Goal: Find specific page/section: Find specific page/section

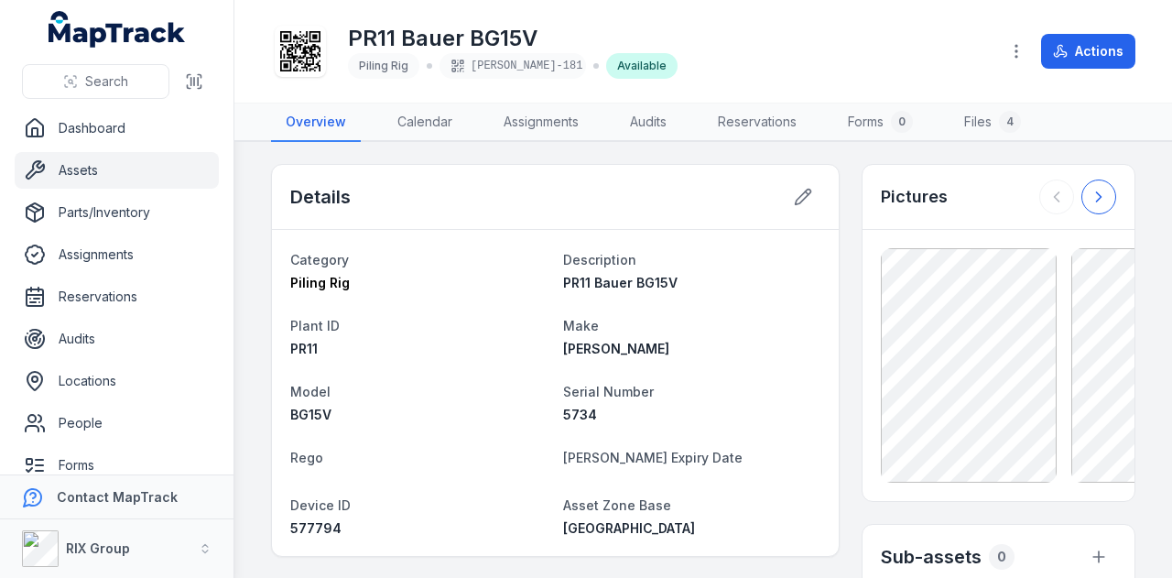
click at [1091, 191] on icon at bounding box center [1099, 197] width 18 height 18
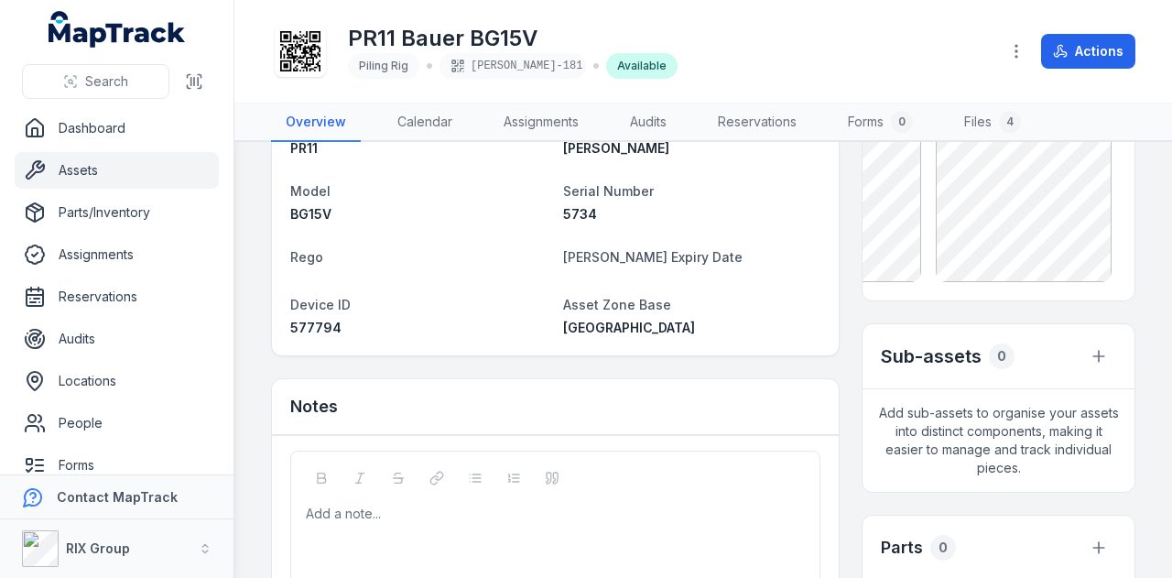
scroll to position [366, 0]
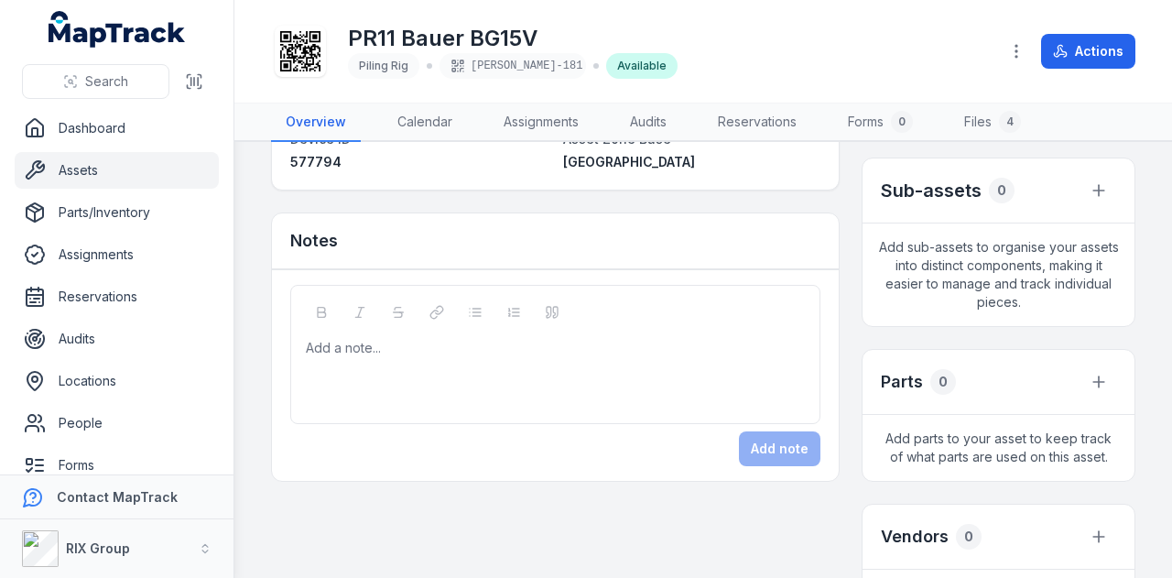
click at [135, 179] on link "Assets" at bounding box center [117, 170] width 204 height 37
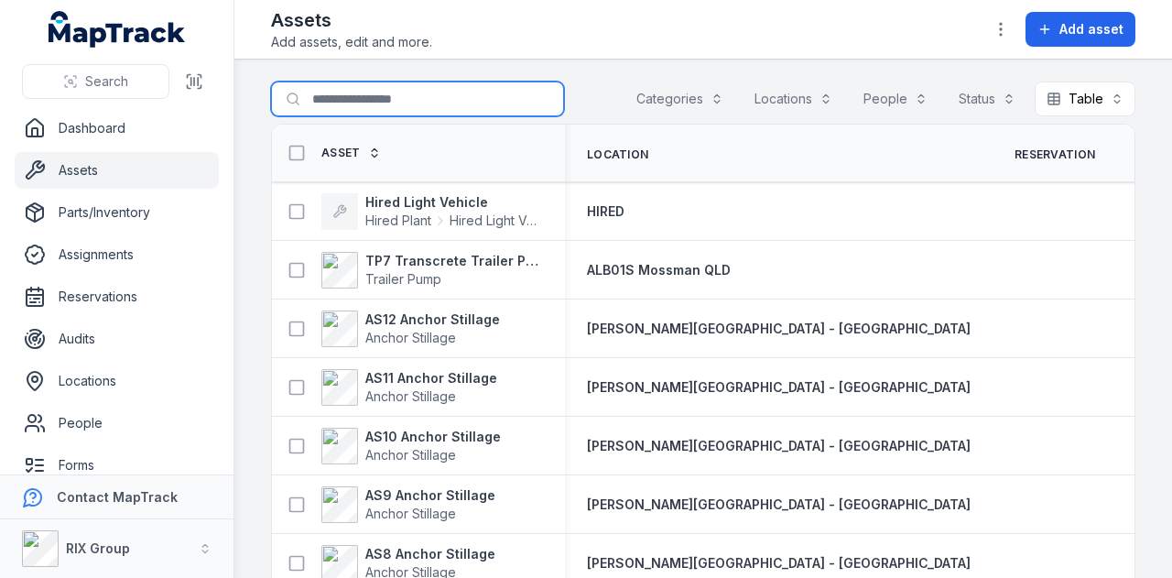
click at [352, 104] on input "Search for assets" at bounding box center [417, 99] width 293 height 35
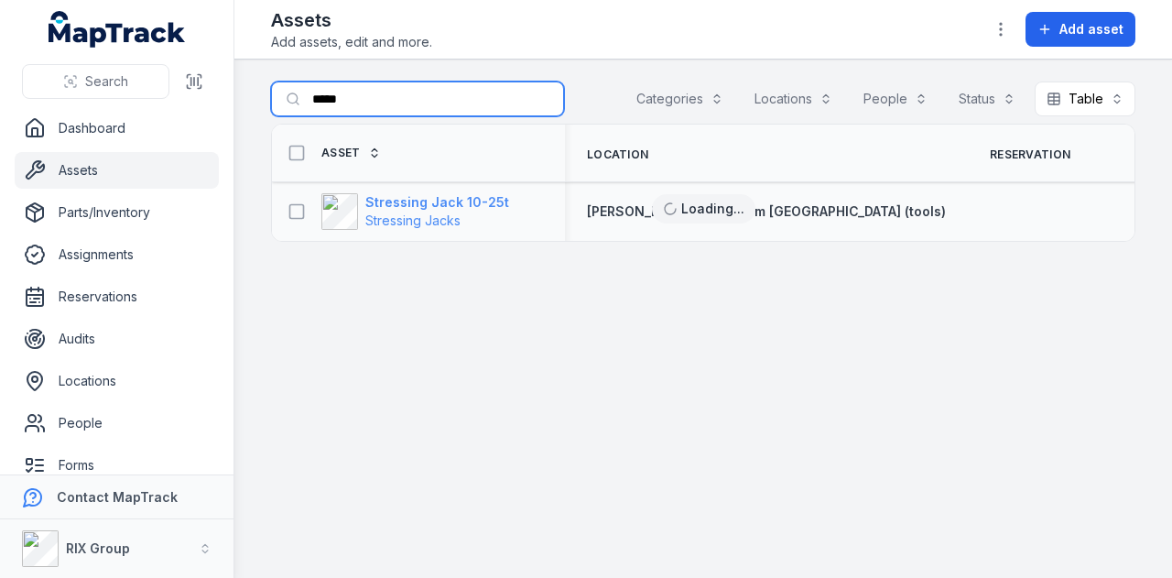
type input "*****"
click at [468, 193] on strong "Stressing Jack 10-25t" at bounding box center [437, 202] width 144 height 18
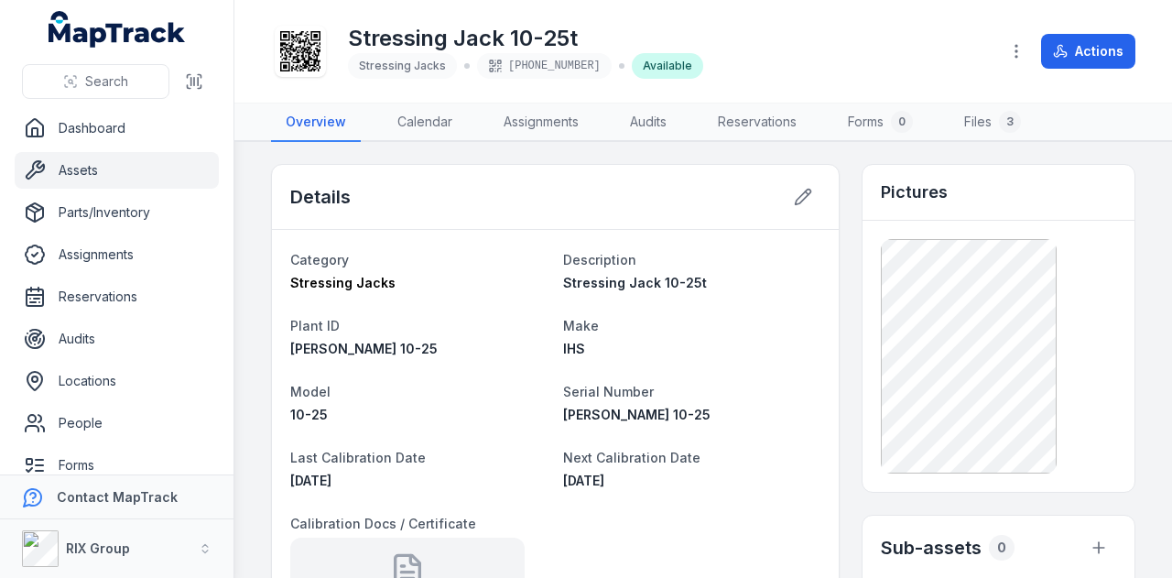
click at [112, 161] on link "Assets" at bounding box center [117, 170] width 204 height 37
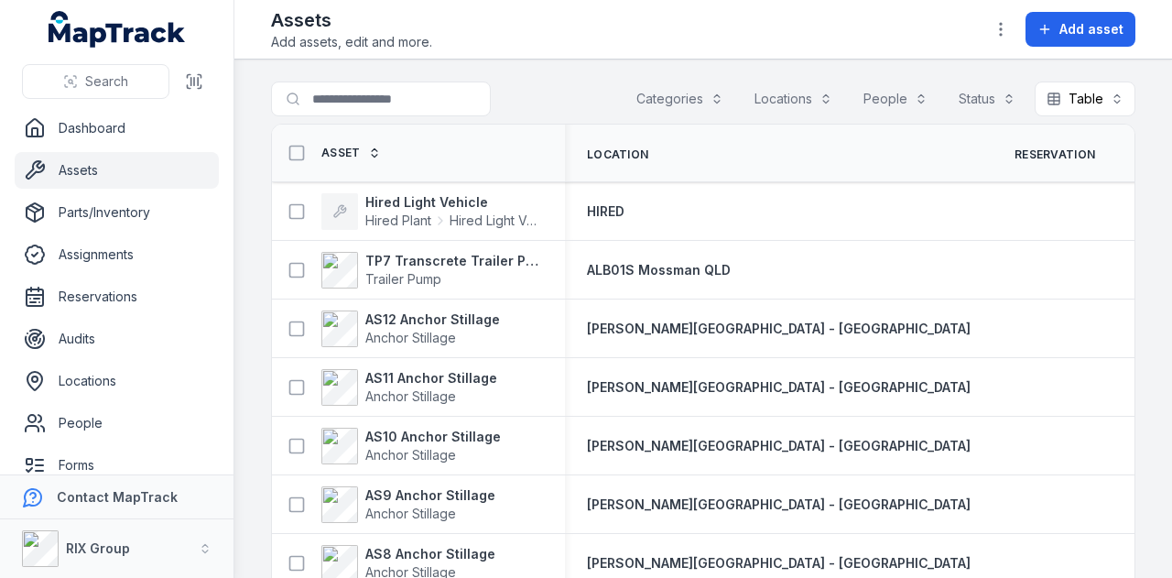
click at [780, 12] on div "Assets Add assets, edit and more. Add asset" at bounding box center [703, 29] width 865 height 44
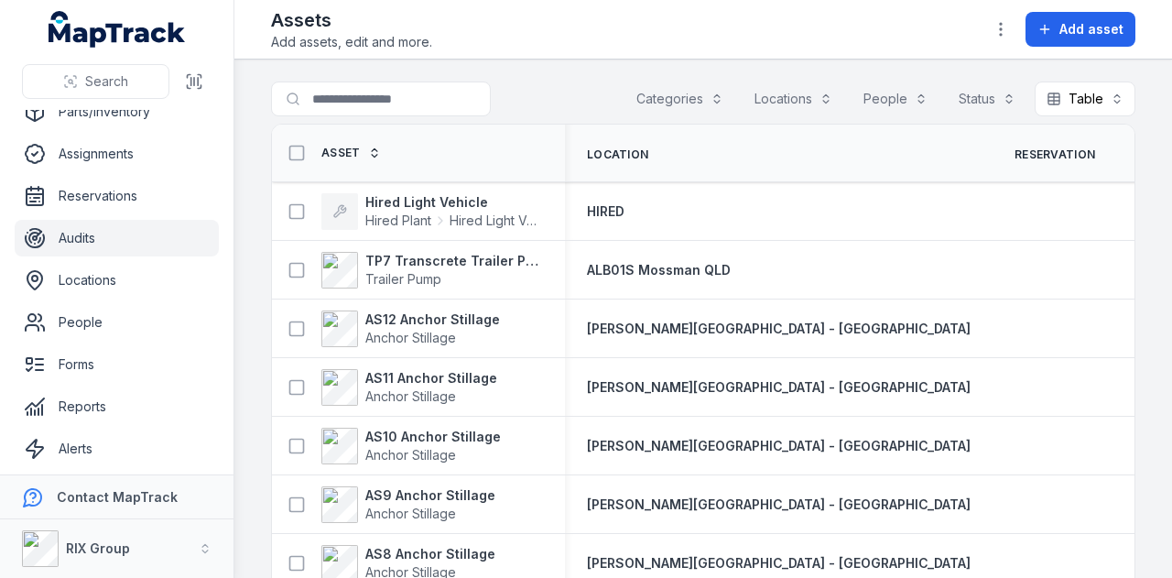
scroll to position [146, 0]
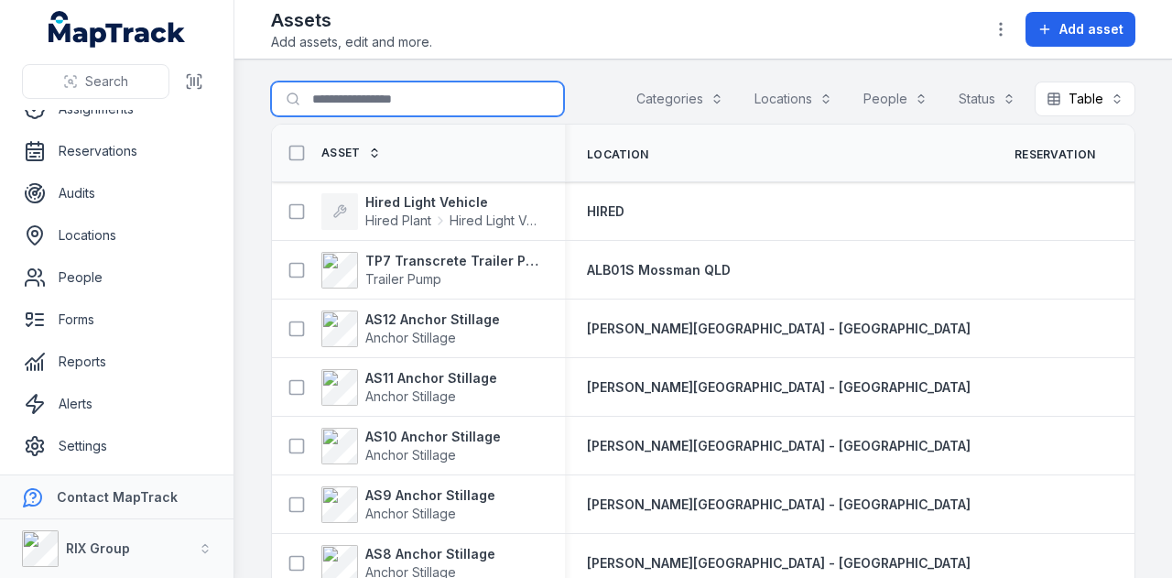
click at [376, 96] on input "Search for assets" at bounding box center [417, 99] width 293 height 35
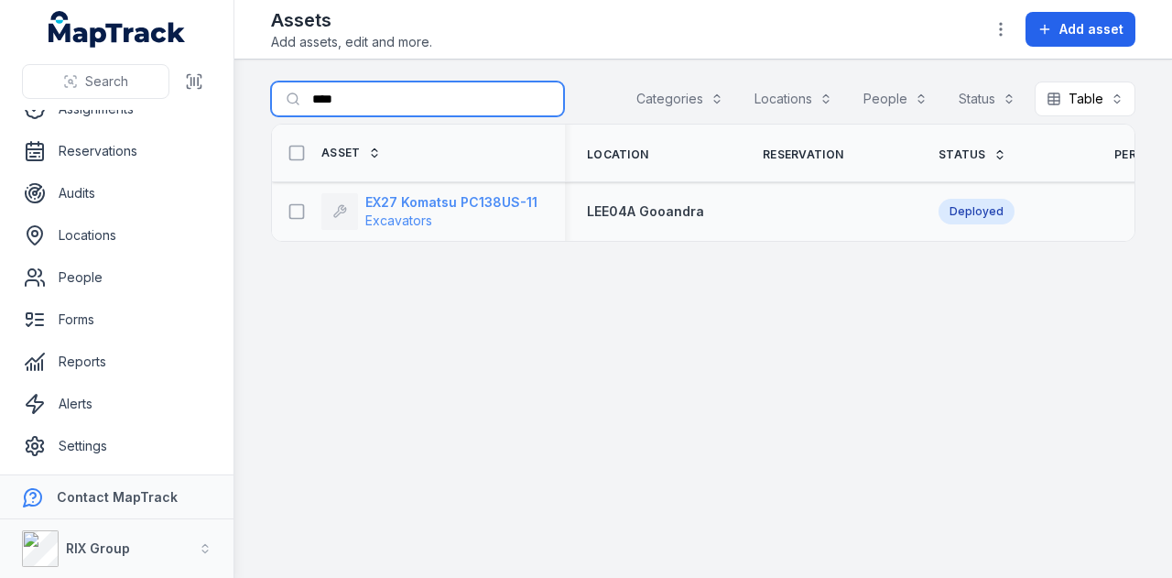
type input "****"
click at [443, 203] on strong "EX27 Komatsu PC138US-11" at bounding box center [451, 202] width 172 height 18
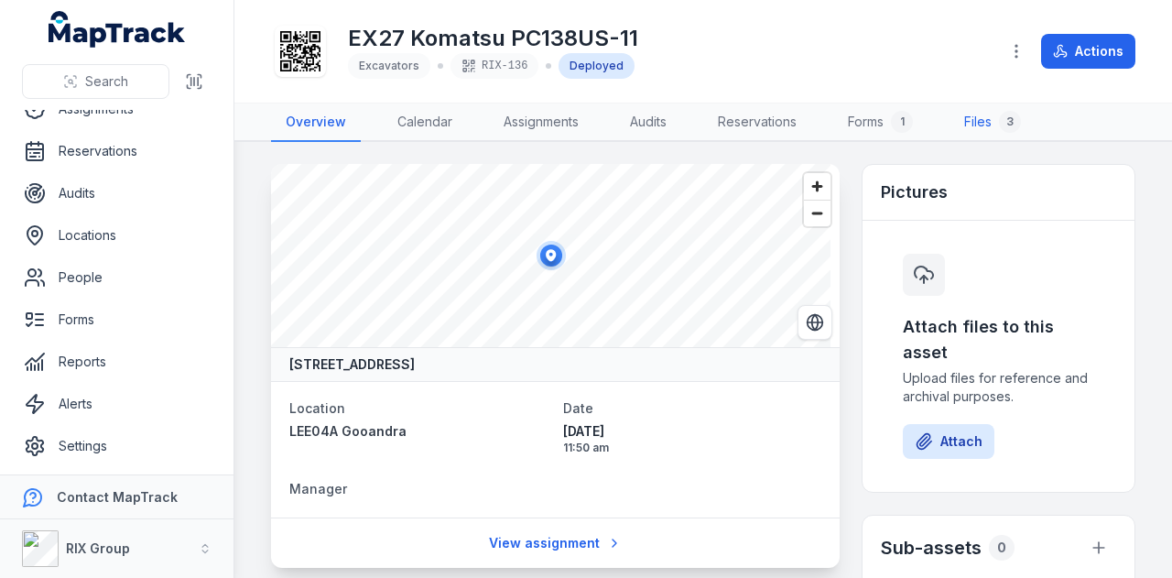
click at [991, 122] on link "Files 3" at bounding box center [993, 123] width 86 height 38
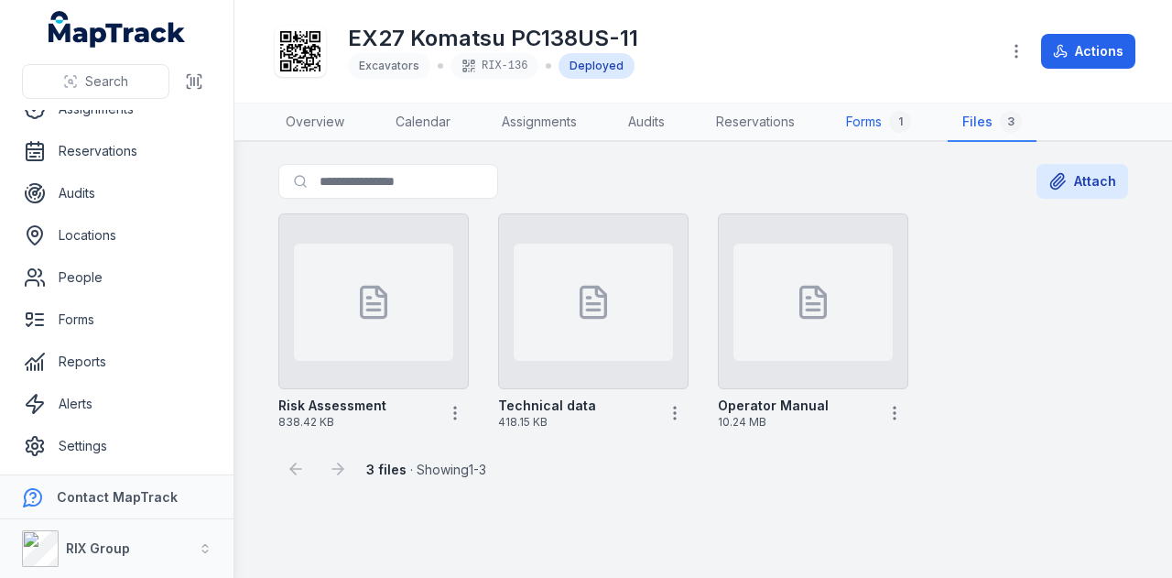
click at [872, 129] on link "Forms 1" at bounding box center [879, 123] width 94 height 38
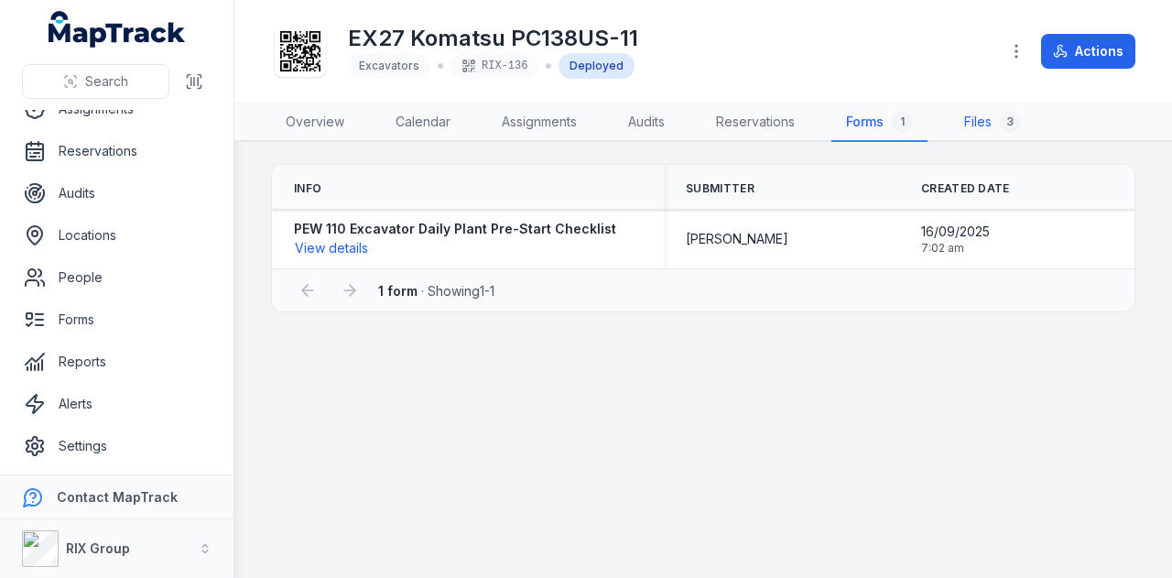
click at [962, 128] on link "Files 3" at bounding box center [993, 123] width 86 height 38
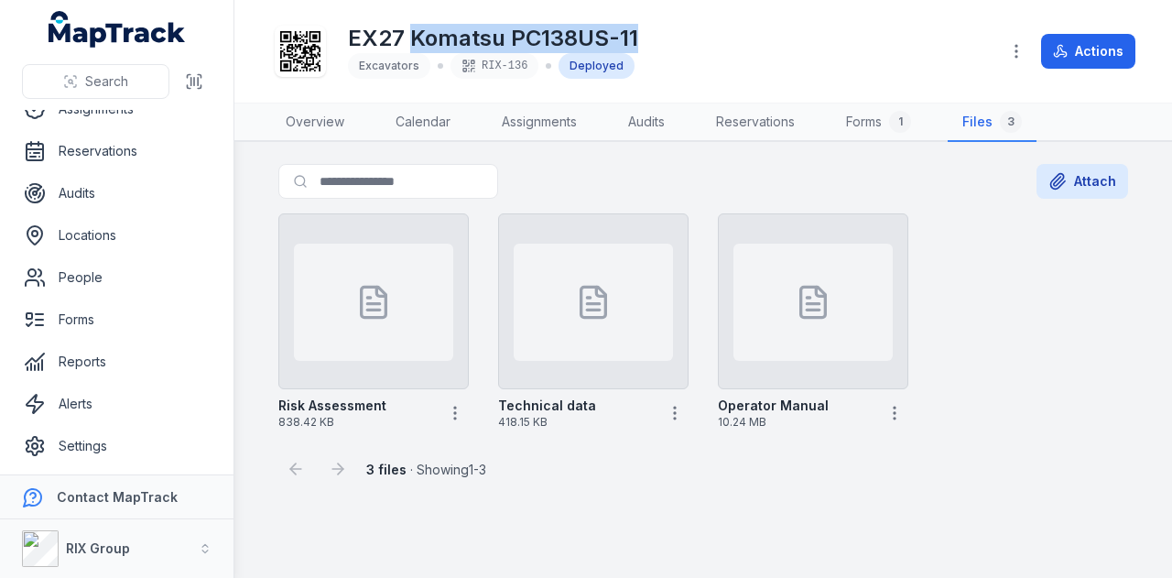
drag, startPoint x: 655, startPoint y: 34, endPoint x: 409, endPoint y: 38, distance: 246.4
click at [409, 38] on div "EX27 Komatsu PC138US-11 Excavators [PERSON_NAME]-136 Deployed" at bounding box center [628, 51] width 714 height 59
copy h1 "Komatsu PC138US-11"
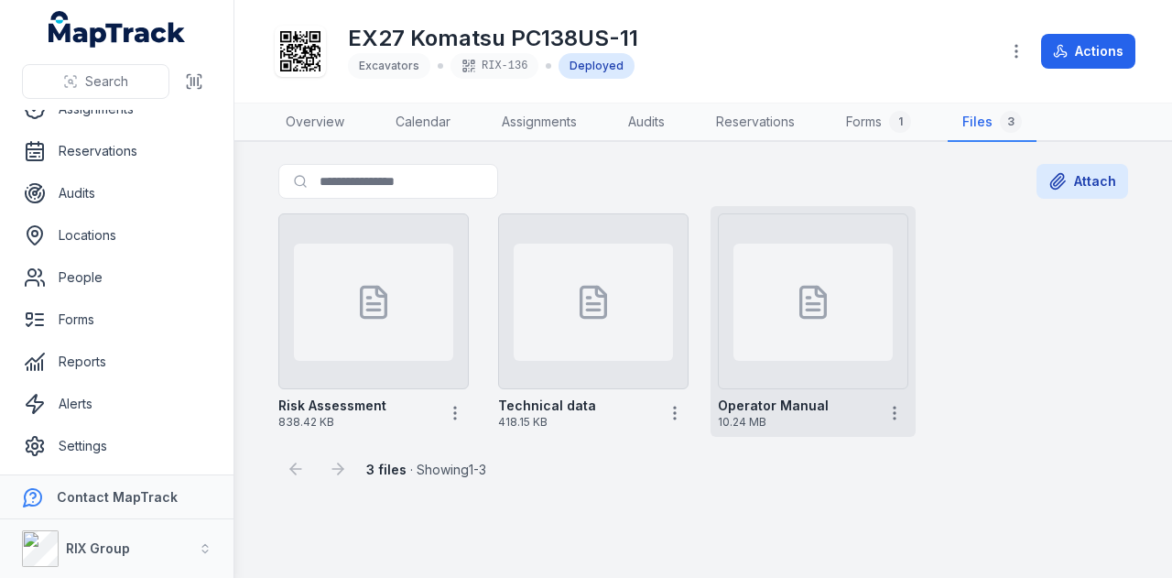
click at [813, 350] on div at bounding box center [813, 302] width 159 height 117
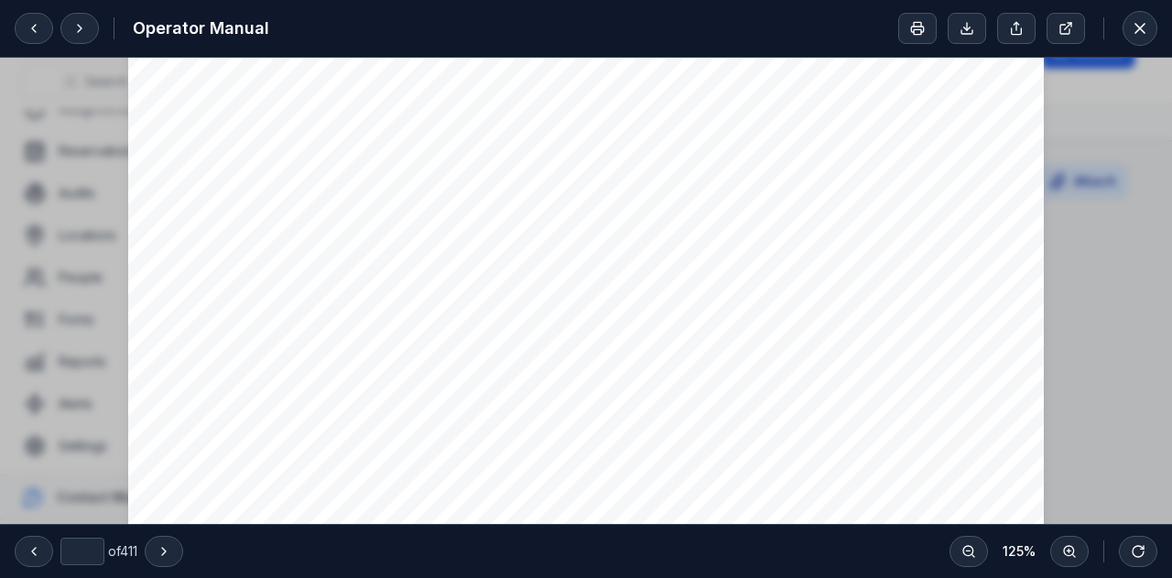
scroll to position [11908, 0]
type input "**"
click at [1150, 27] on button at bounding box center [1140, 28] width 35 height 35
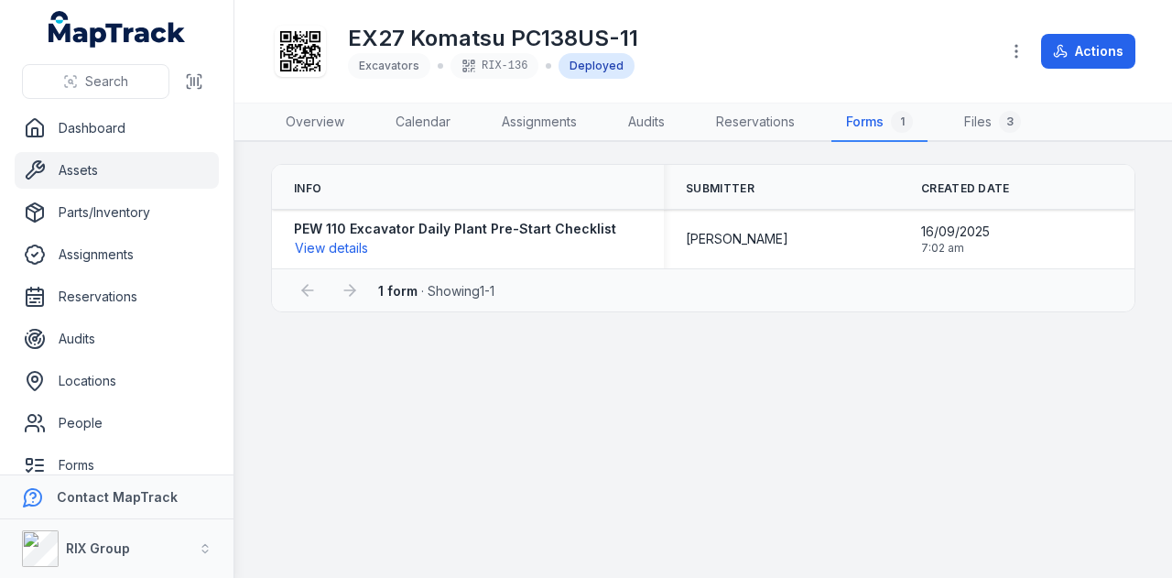
click at [132, 173] on link "Assets" at bounding box center [117, 170] width 204 height 37
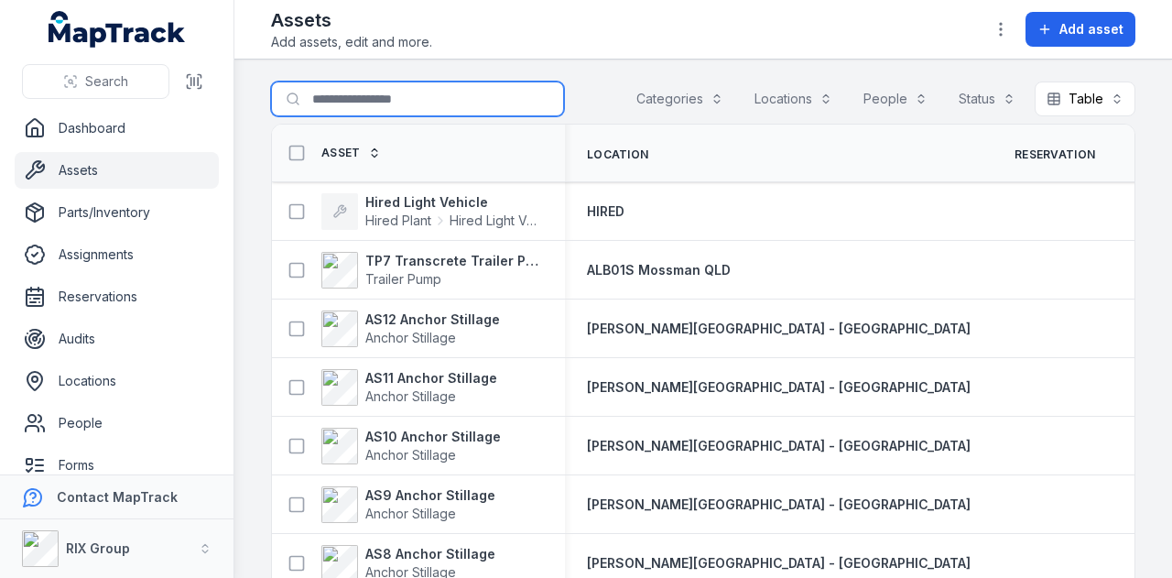
click at [418, 96] on input "Search for assets" at bounding box center [417, 99] width 293 height 35
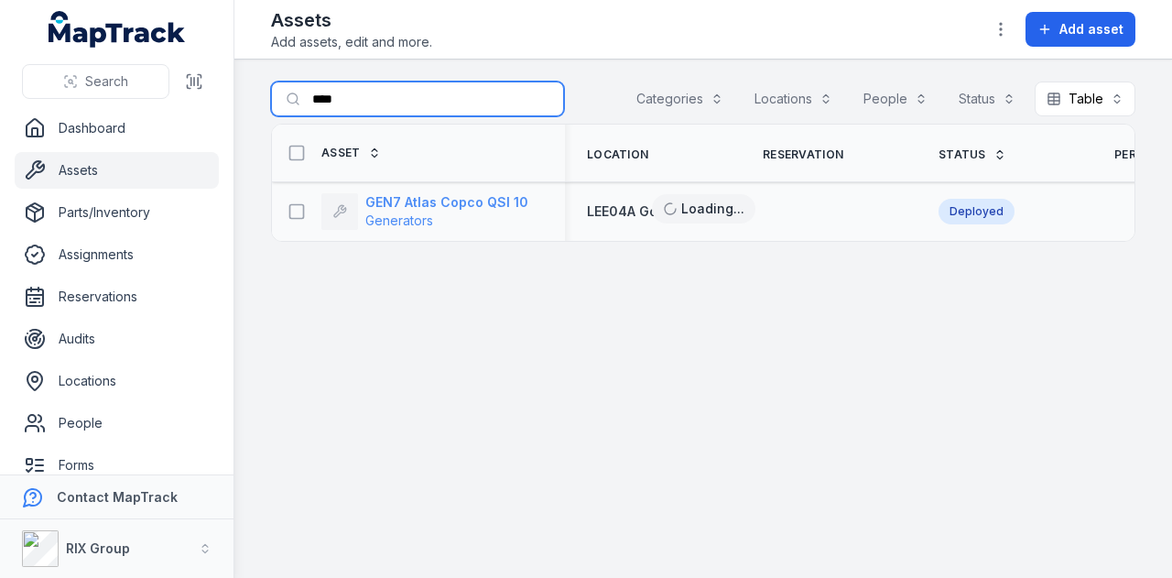
type input "****"
click at [463, 202] on strong "GEN7 Atlas Copco QSI 10" at bounding box center [446, 202] width 163 height 18
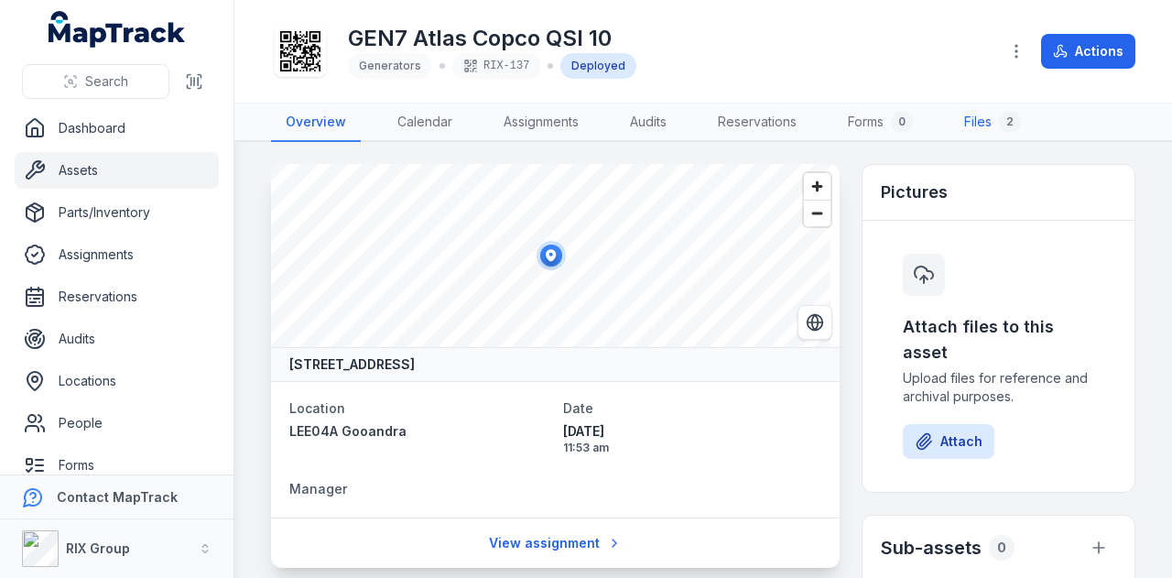
click at [987, 120] on link "Files 2" at bounding box center [993, 123] width 86 height 38
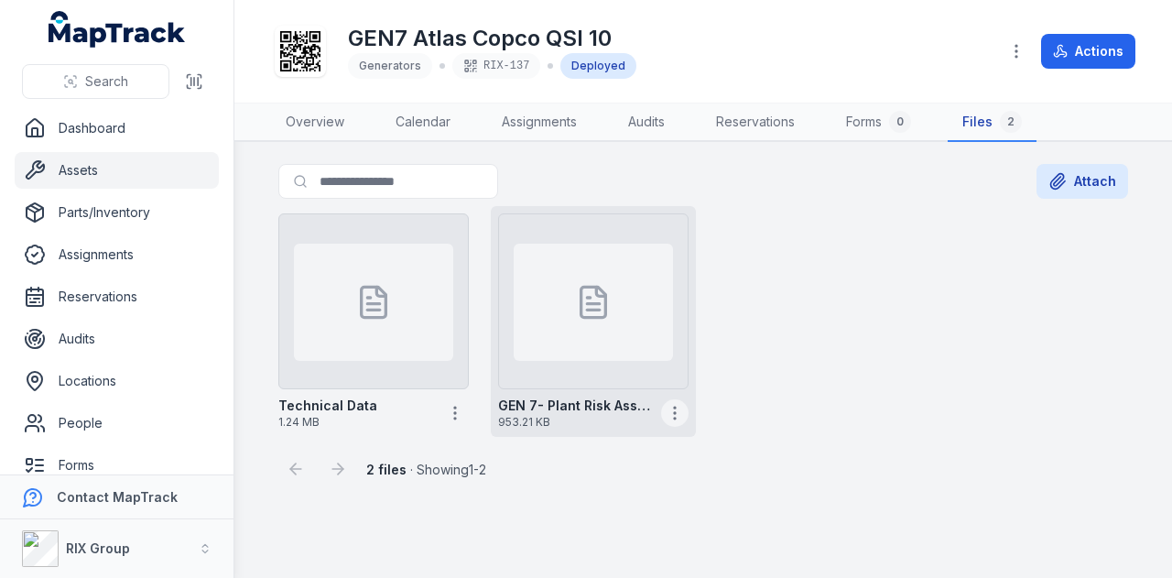
click at [678, 405] on icon "button" at bounding box center [675, 413] width 18 height 18
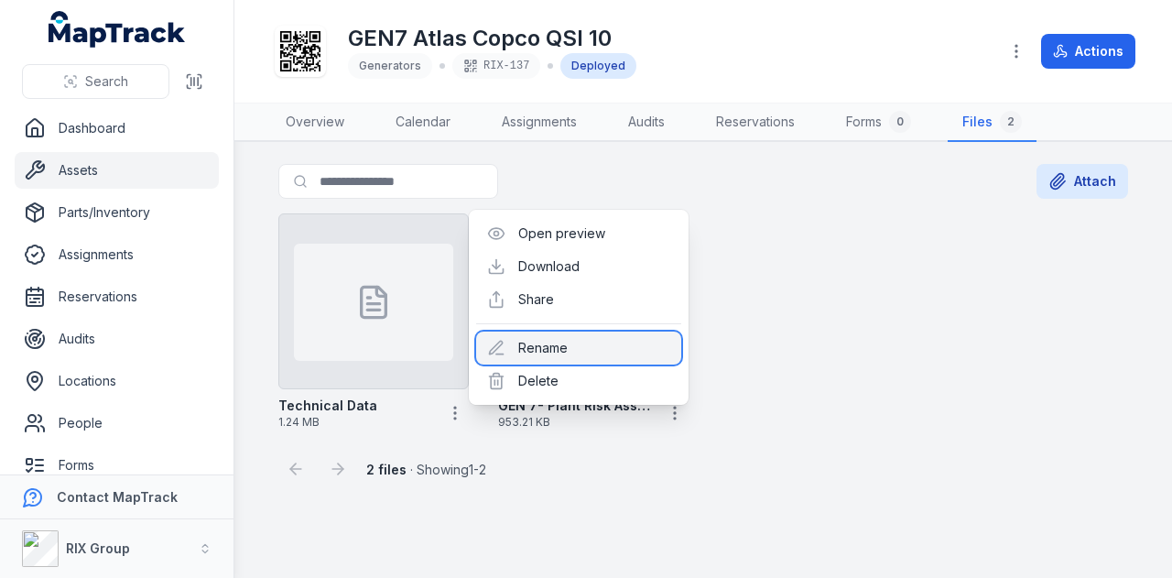
click at [601, 349] on div "Rename" at bounding box center [578, 348] width 205 height 33
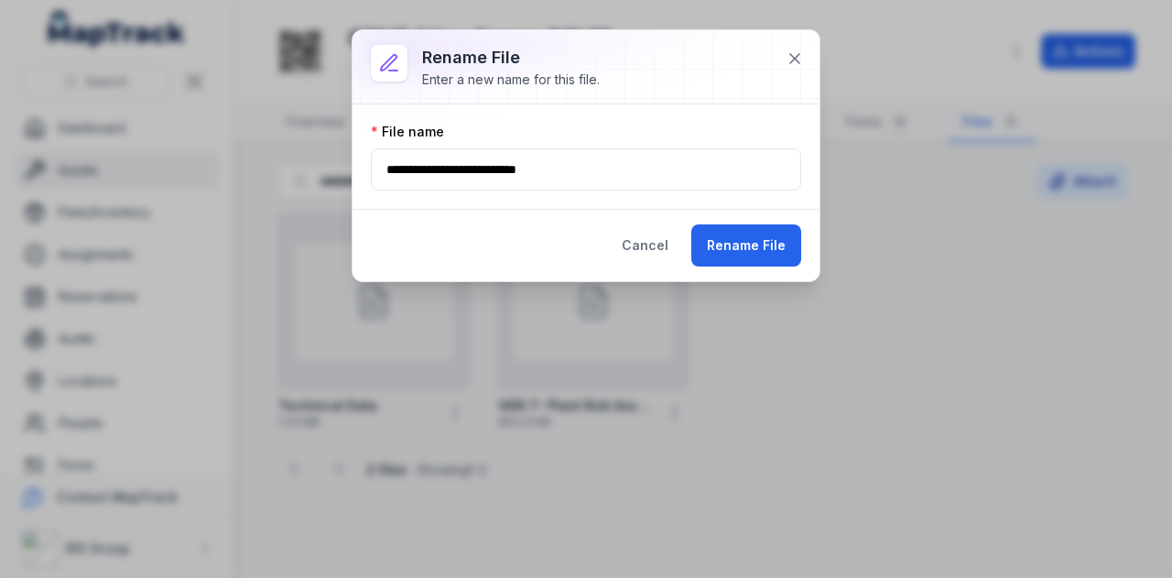
click at [436, 168] on input "**********" at bounding box center [586, 169] width 431 height 42
click at [794, 245] on button "Rename File" at bounding box center [747, 245] width 110 height 42
type input "**********"
